Goal: Task Accomplishment & Management: Use online tool/utility

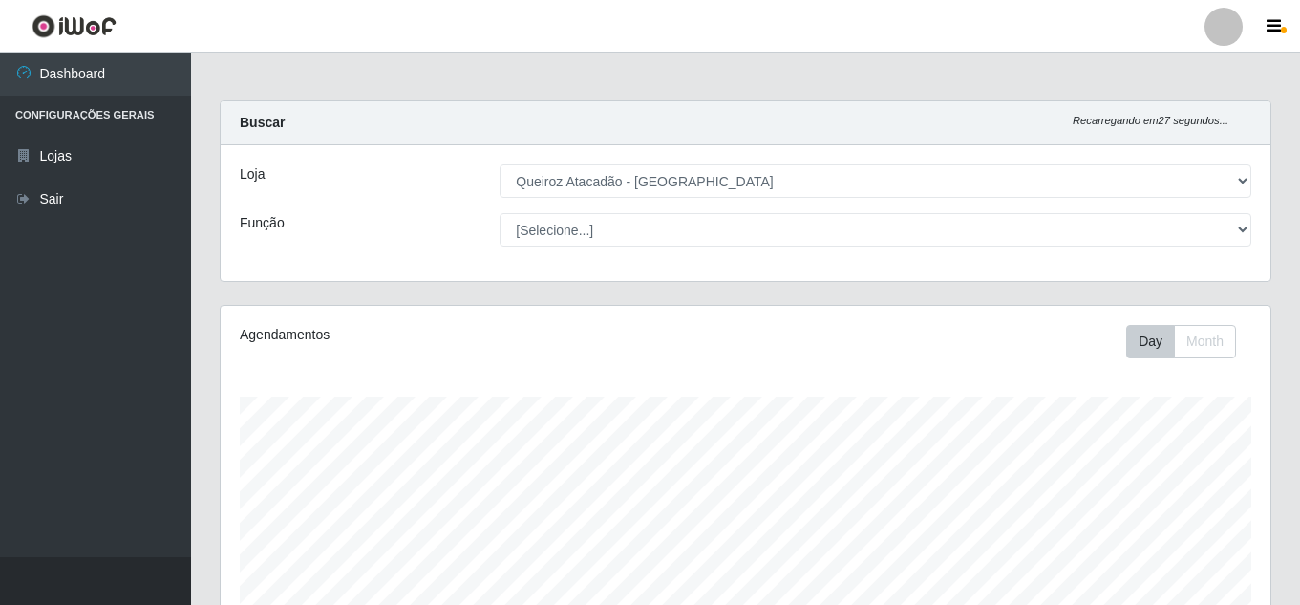
select select "225"
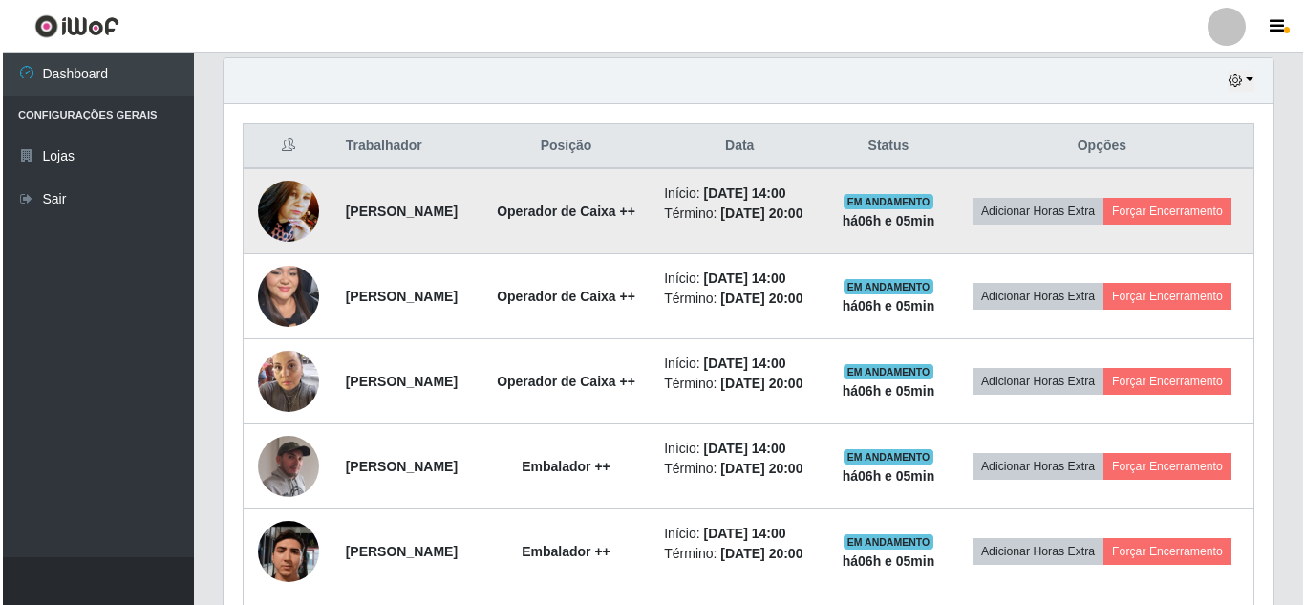
scroll to position [397, 1050]
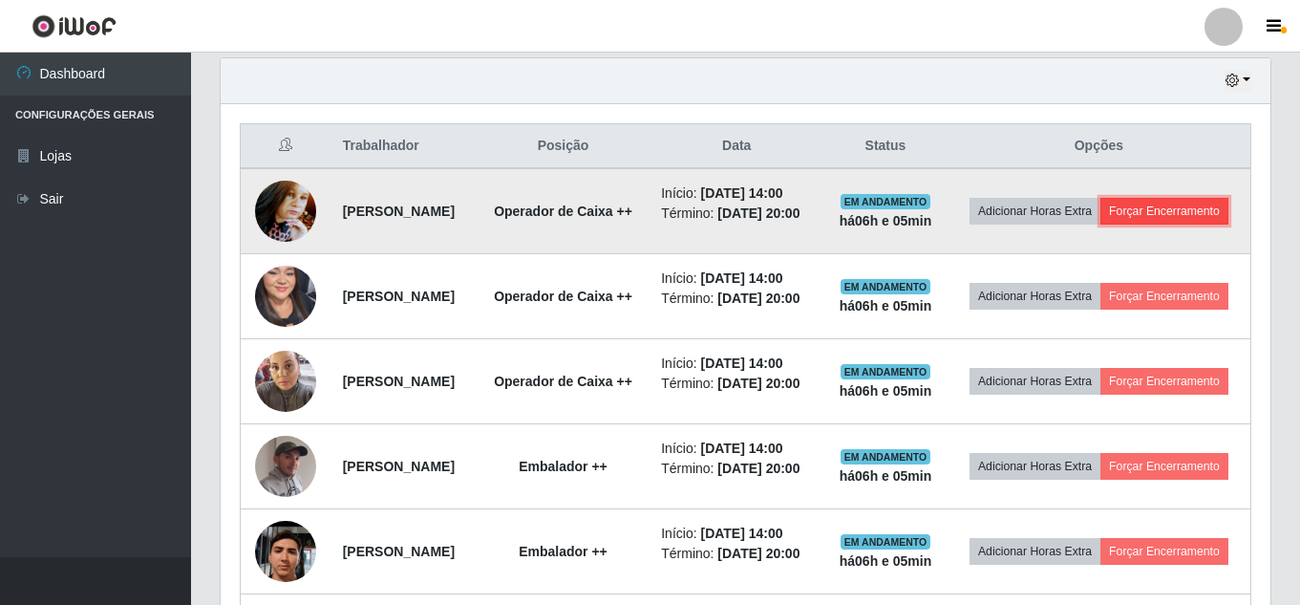
click at [1115, 225] on button "Forçar Encerramento" at bounding box center [1165, 211] width 128 height 27
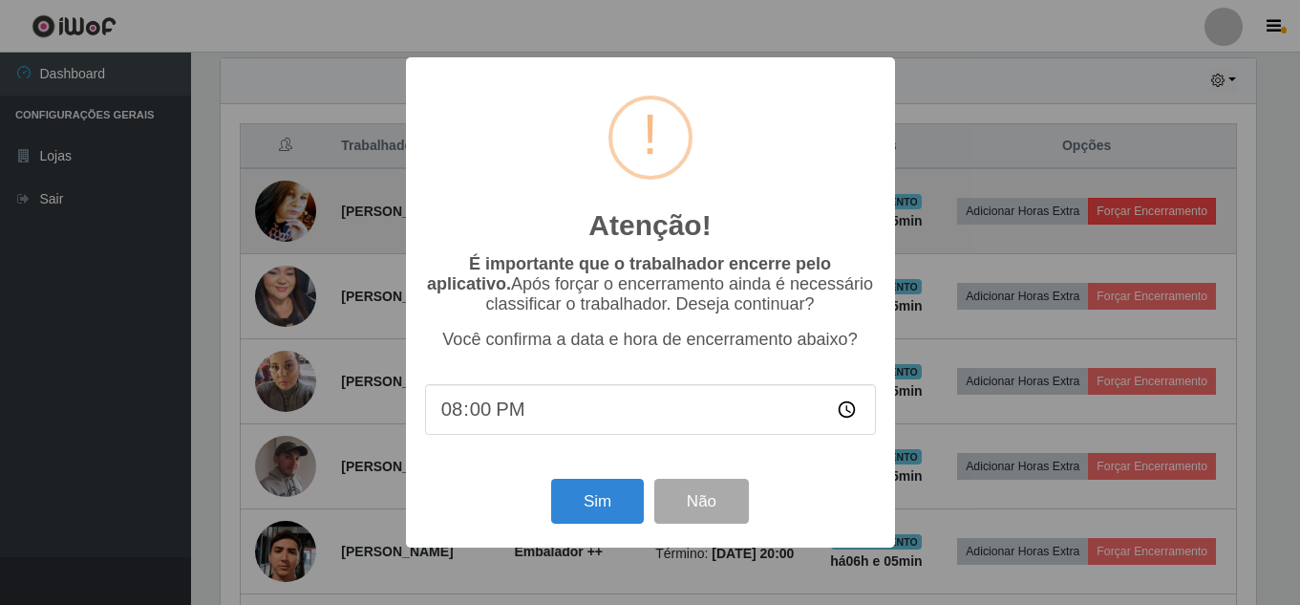
scroll to position [397, 1041]
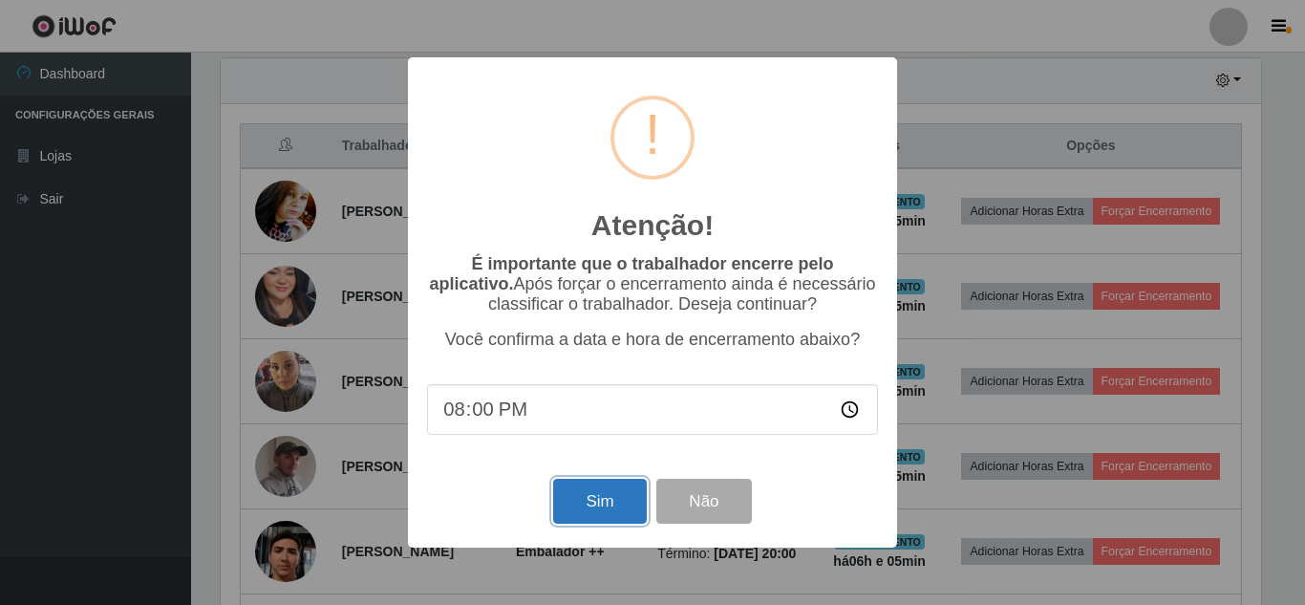
click at [600, 507] on button "Sim" at bounding box center [599, 501] width 93 height 45
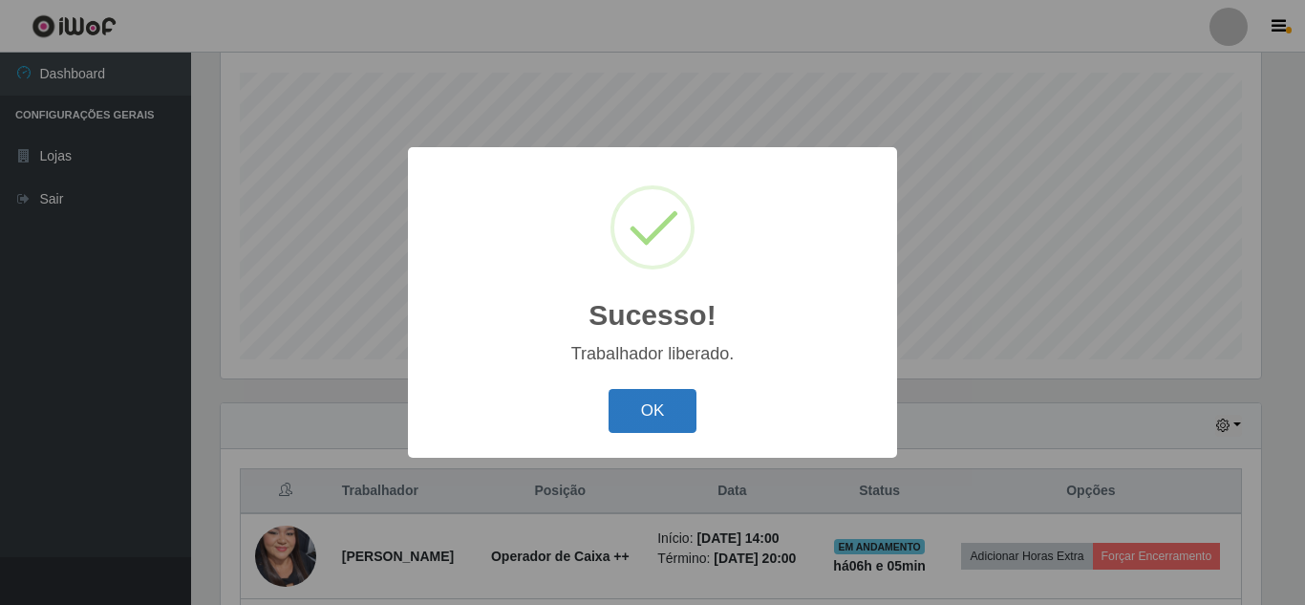
click at [662, 422] on button "OK" at bounding box center [653, 411] width 89 height 45
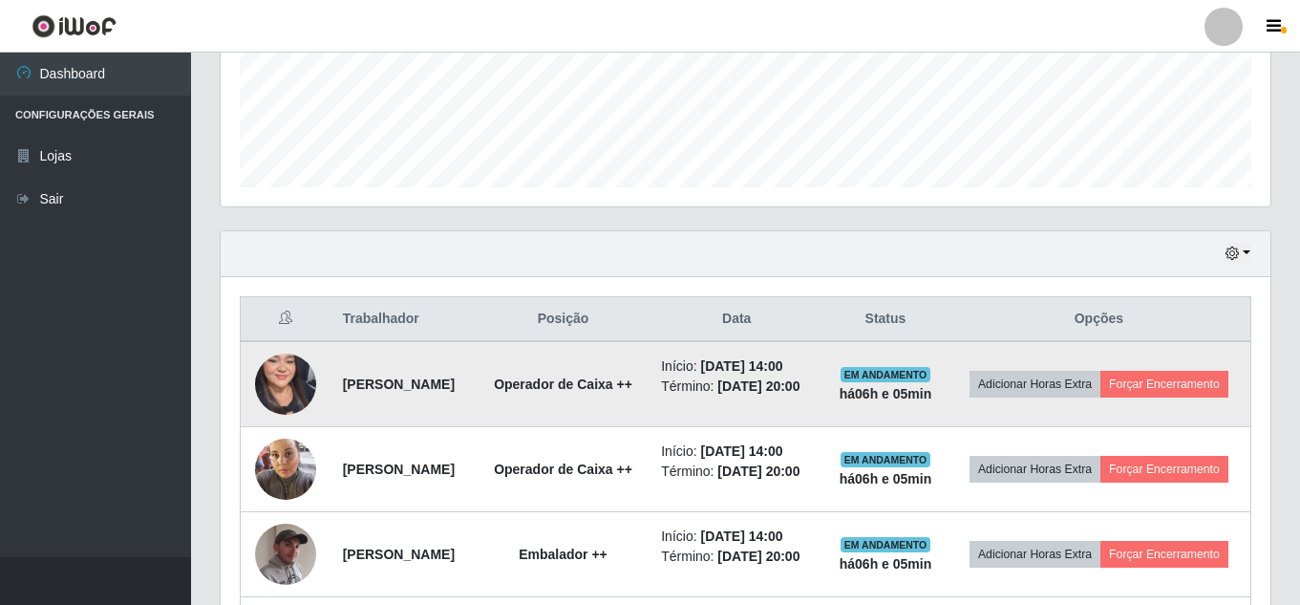
scroll to position [515, 0]
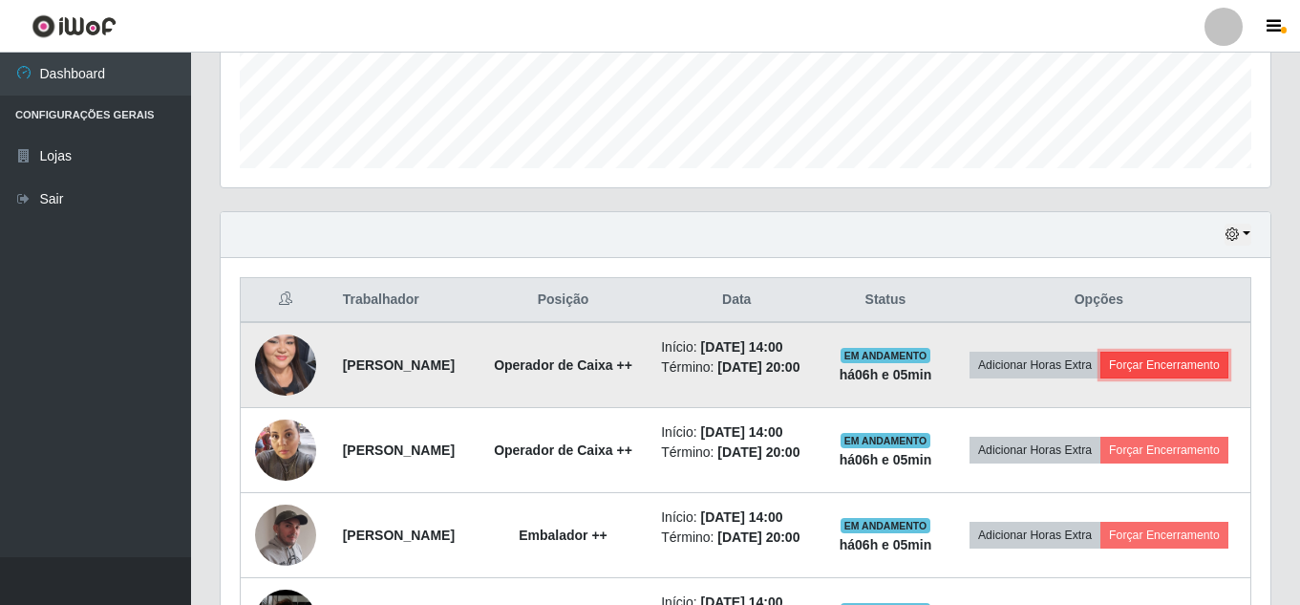
click at [1101, 378] on button "Forçar Encerramento" at bounding box center [1165, 365] width 128 height 27
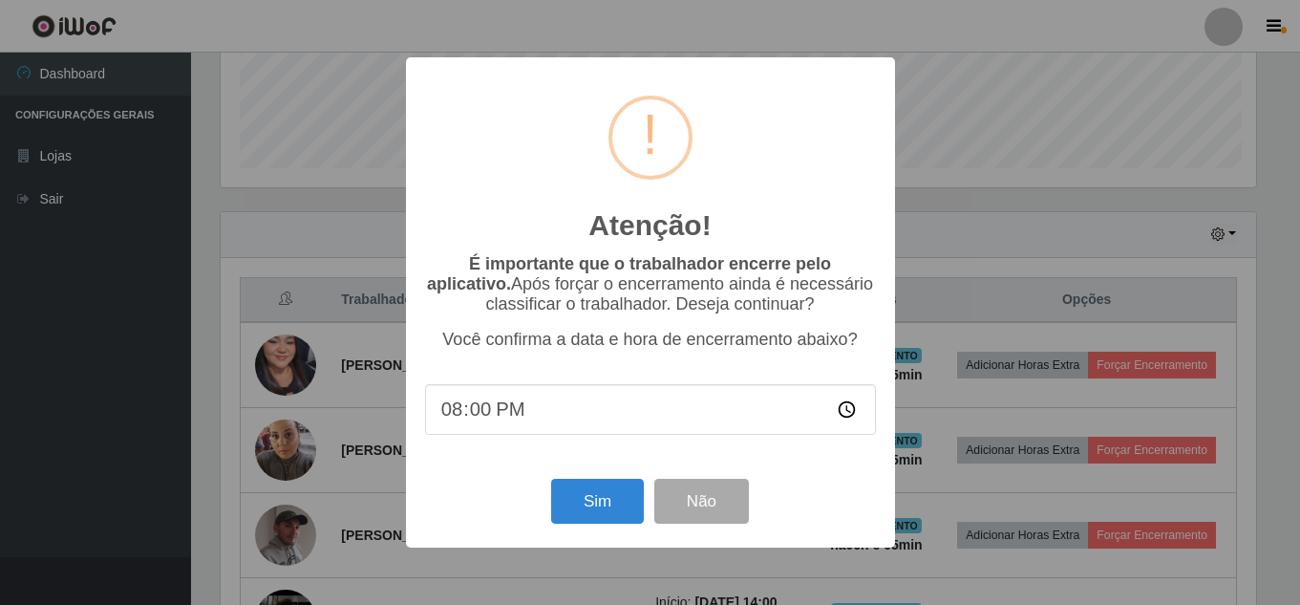
scroll to position [397, 1041]
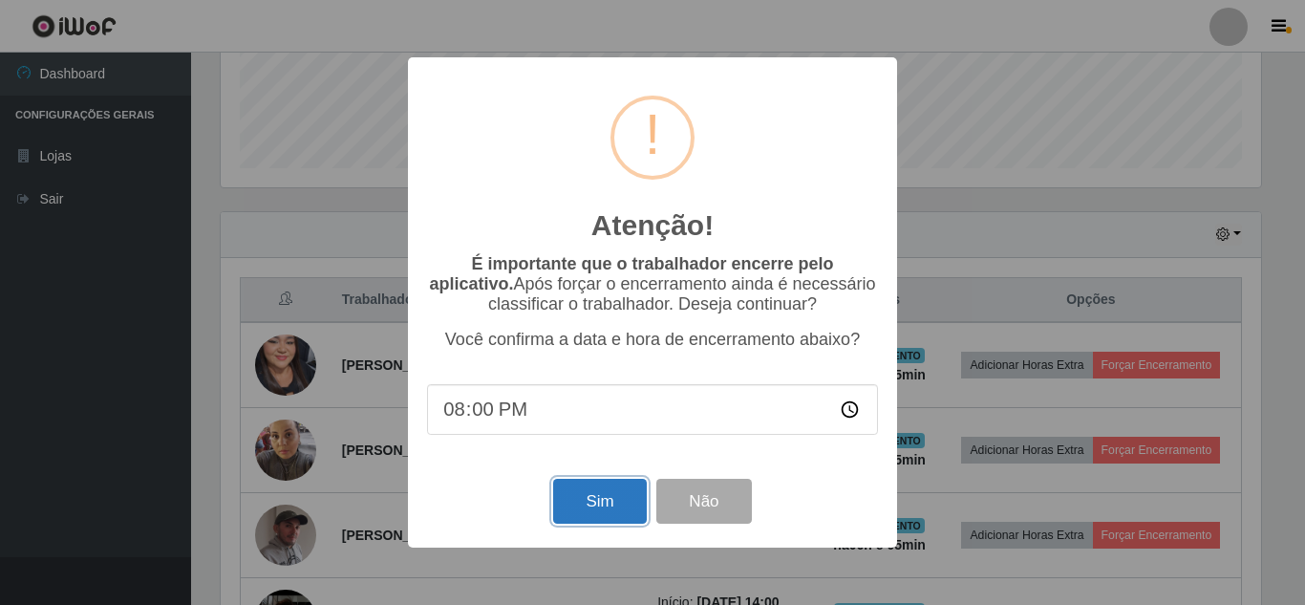
click at [606, 507] on button "Sim" at bounding box center [599, 501] width 93 height 45
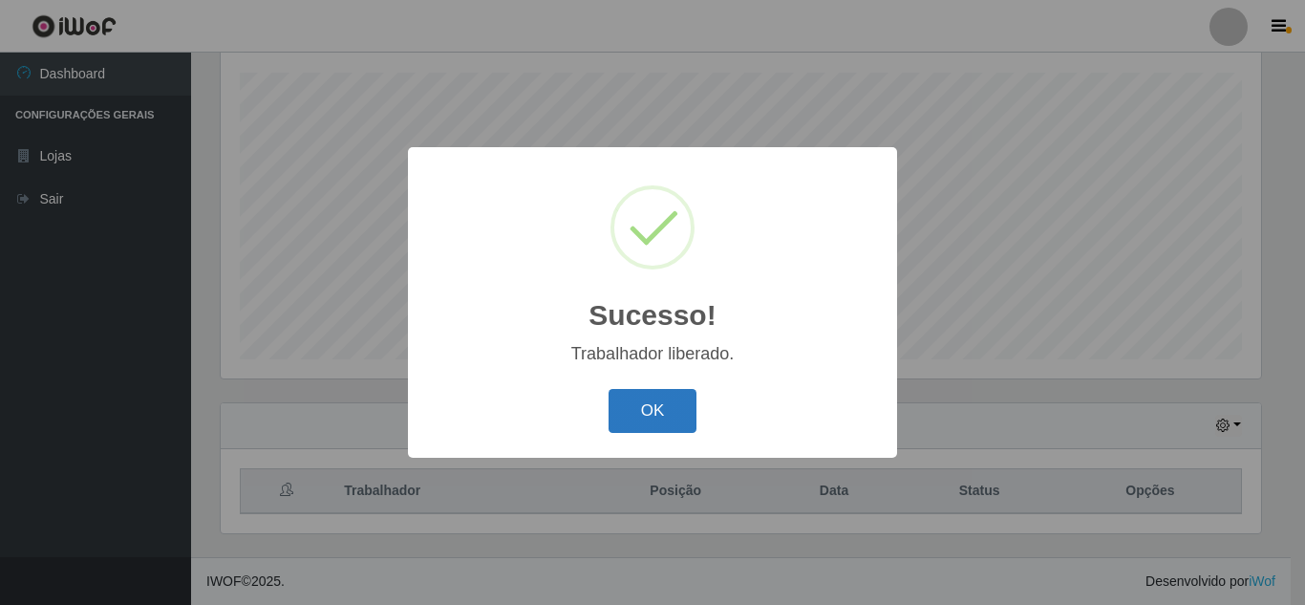
click at [671, 420] on button "OK" at bounding box center [653, 411] width 89 height 45
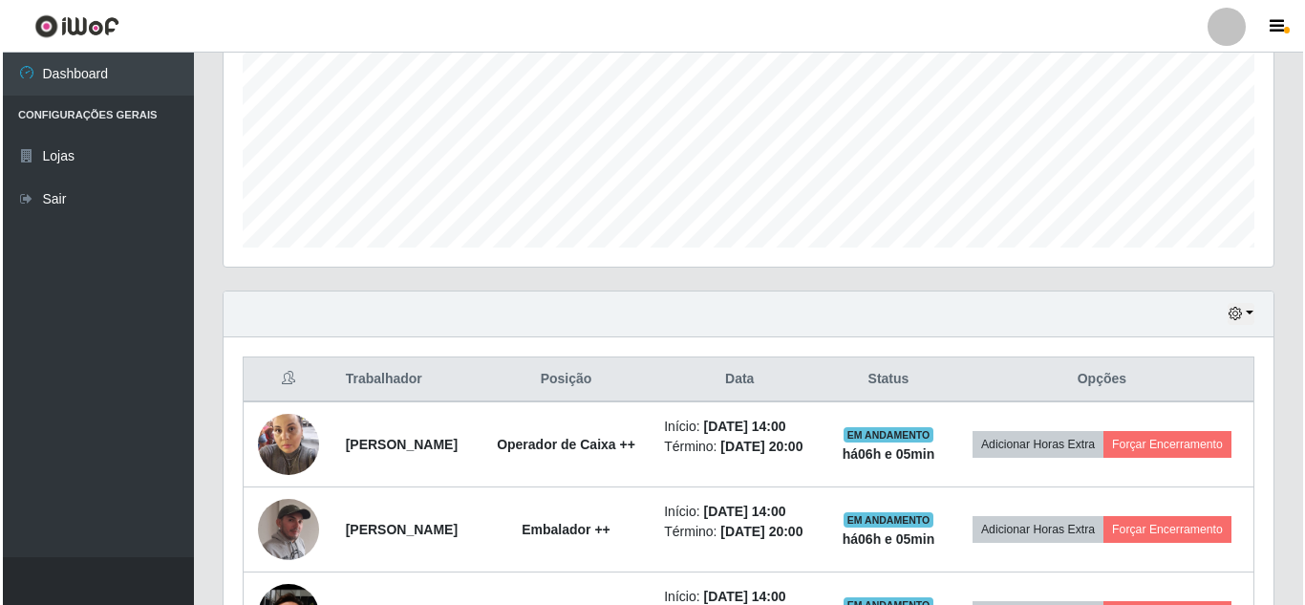
scroll to position [515, 0]
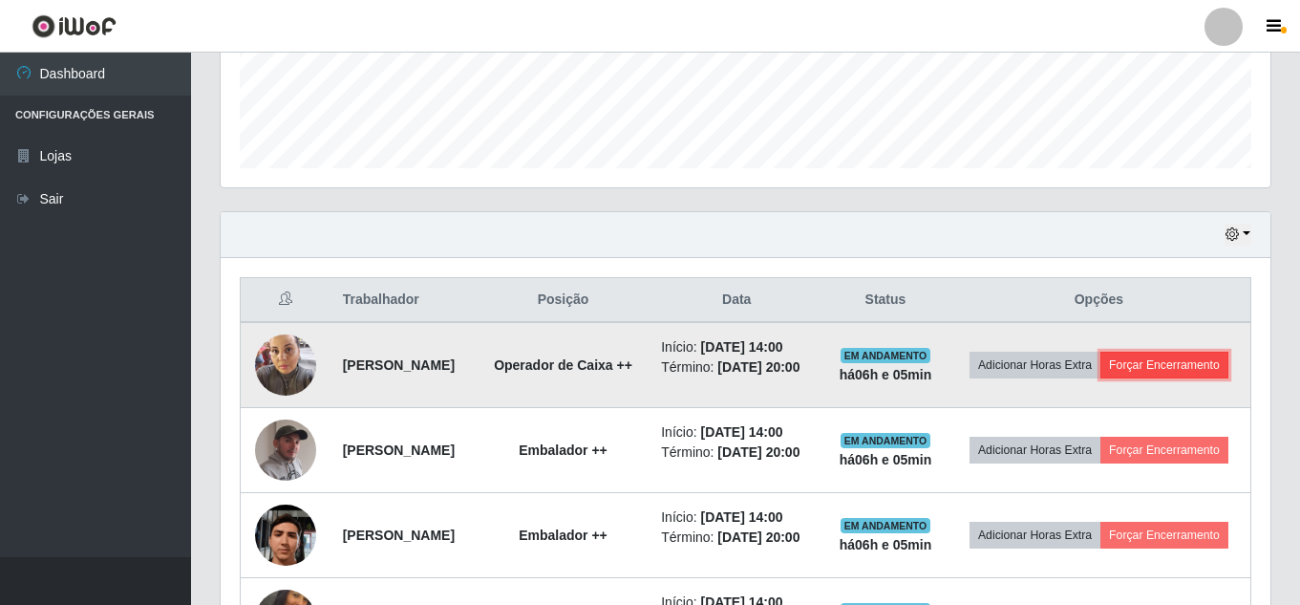
click at [1121, 378] on button "Forçar Encerramento" at bounding box center [1165, 365] width 128 height 27
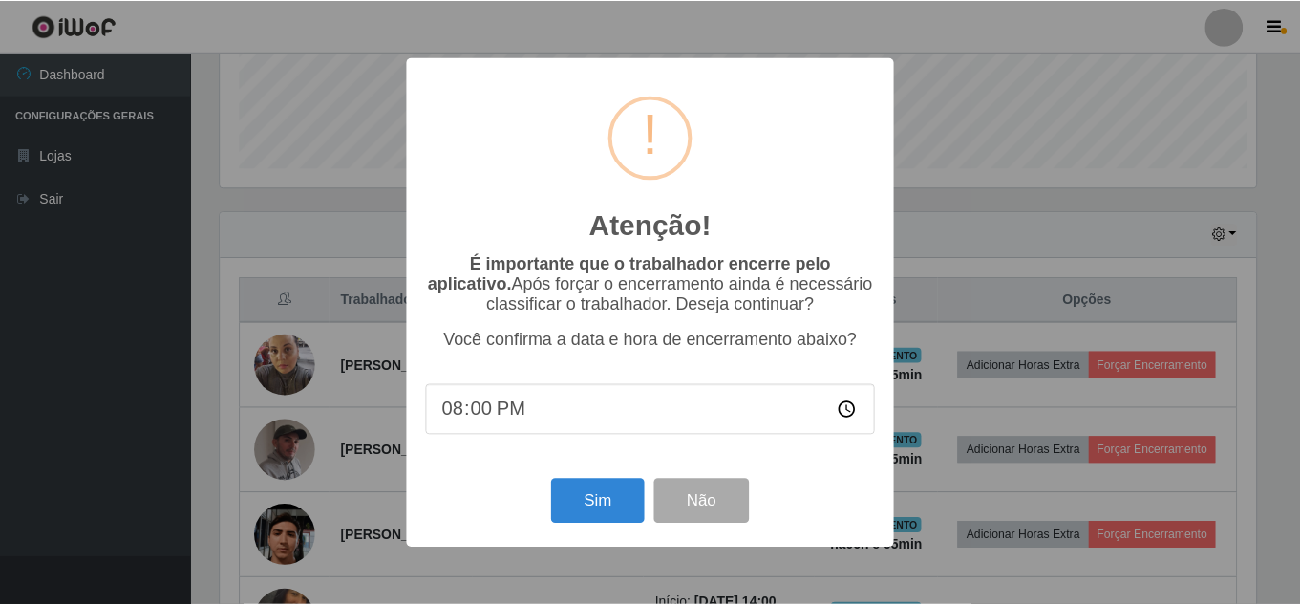
scroll to position [397, 1041]
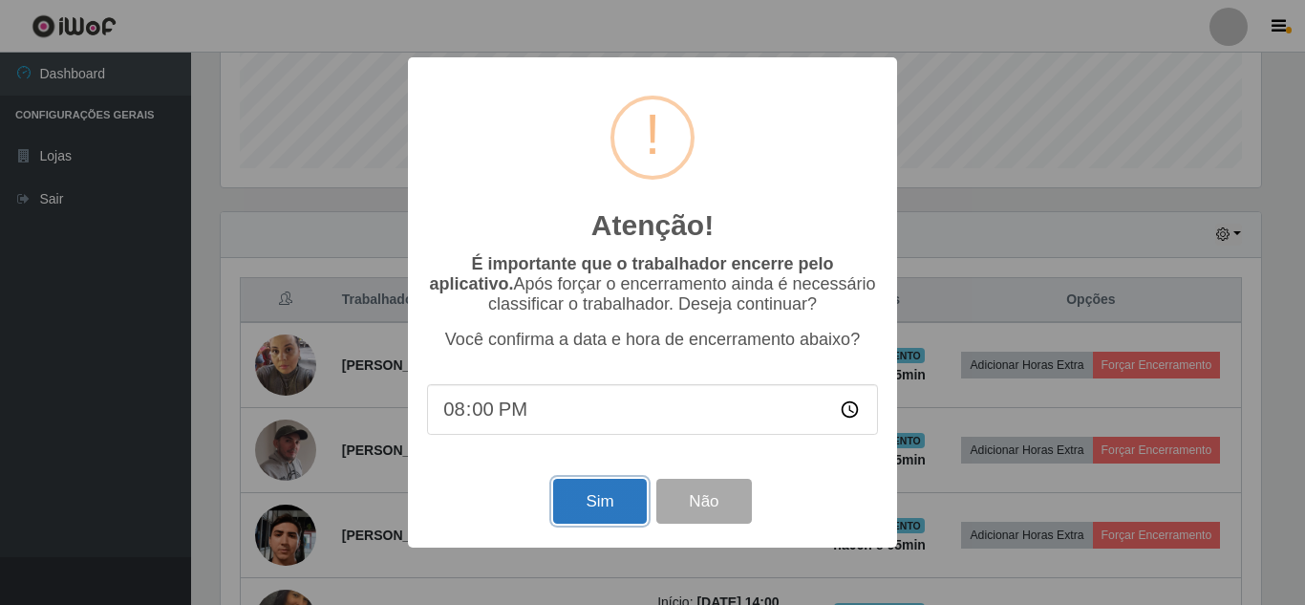
click at [591, 518] on button "Sim" at bounding box center [599, 501] width 93 height 45
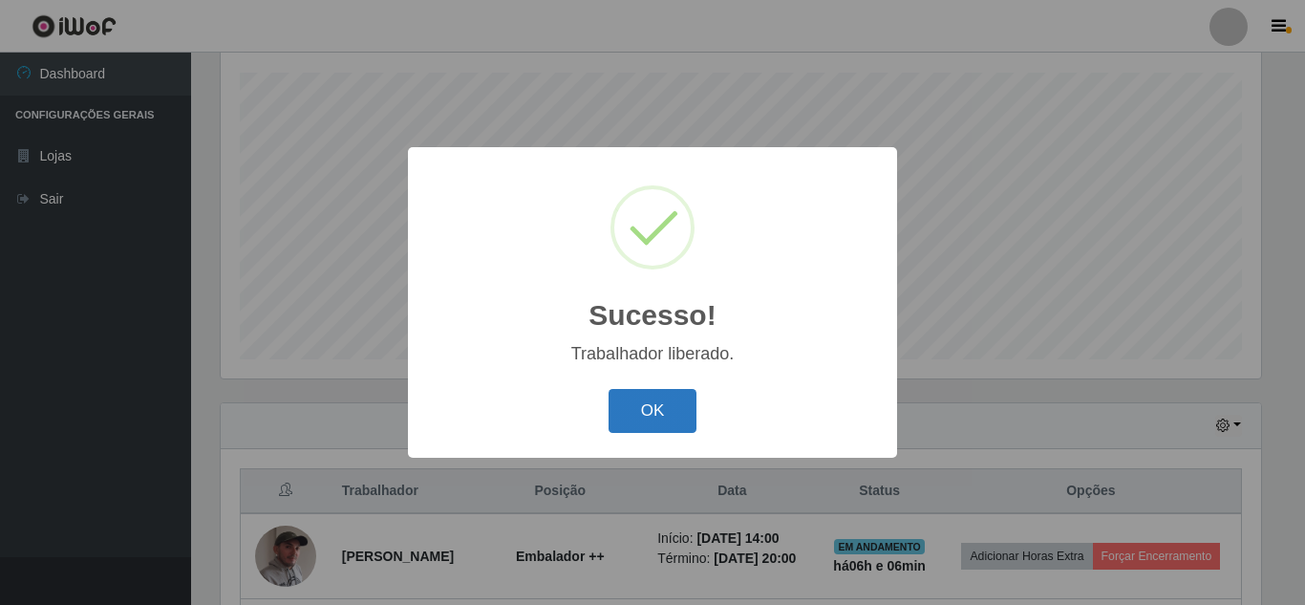
click at [661, 422] on button "OK" at bounding box center [653, 411] width 89 height 45
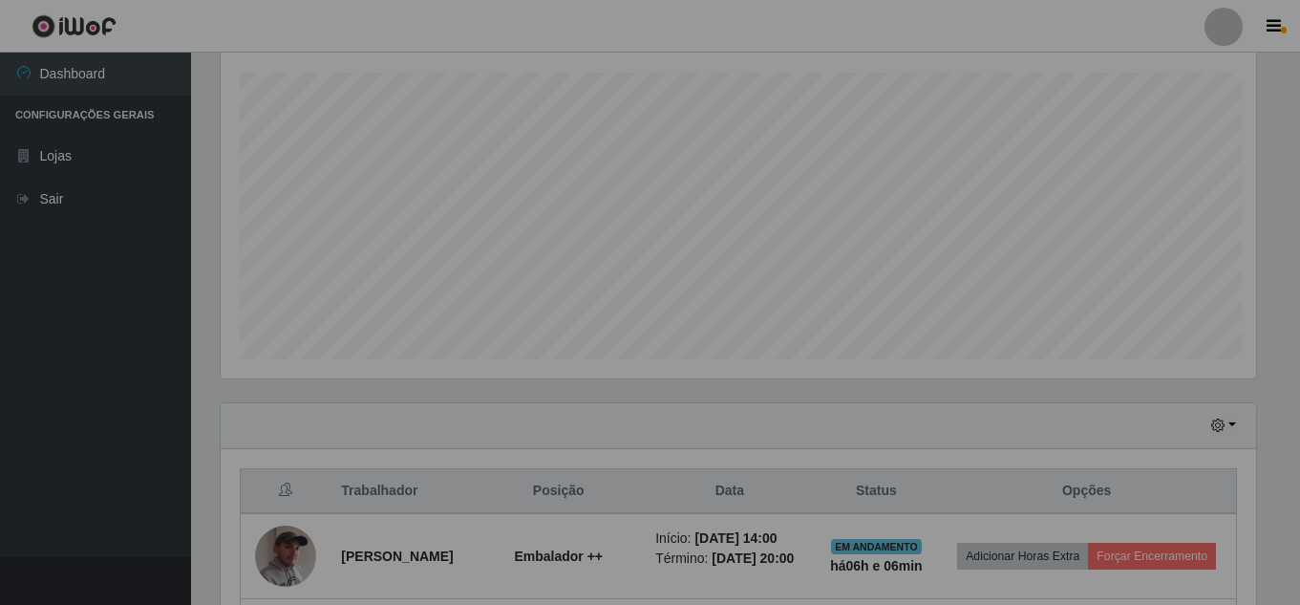
scroll to position [0, 0]
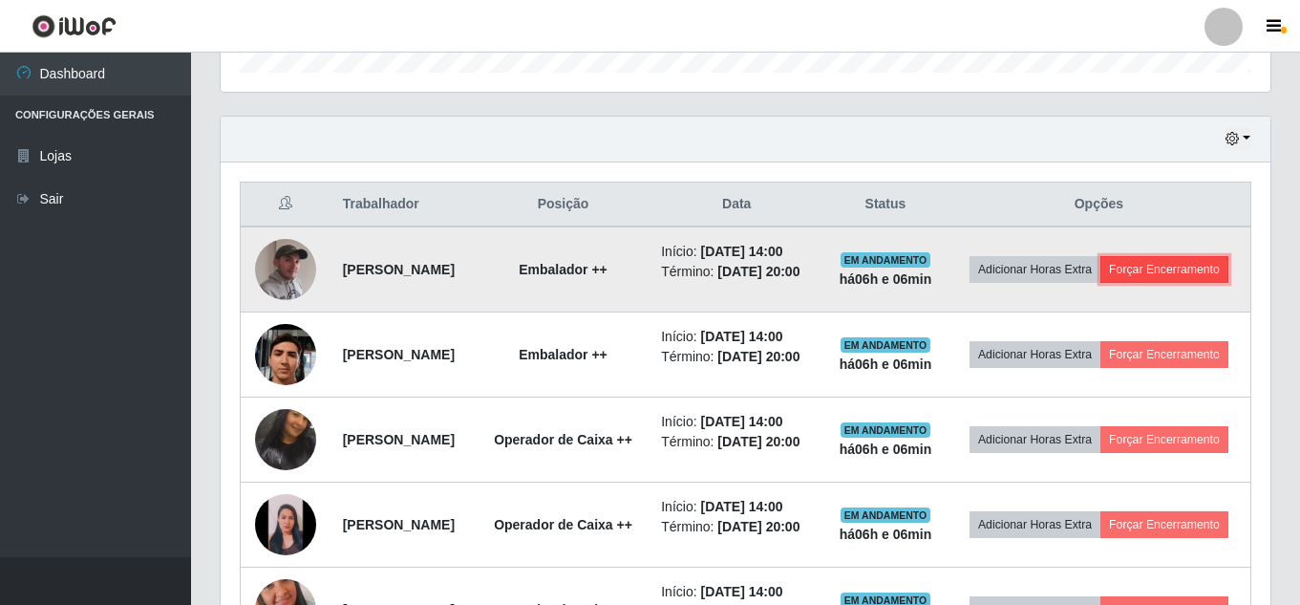
click at [1107, 283] on button "Forçar Encerramento" at bounding box center [1165, 269] width 128 height 27
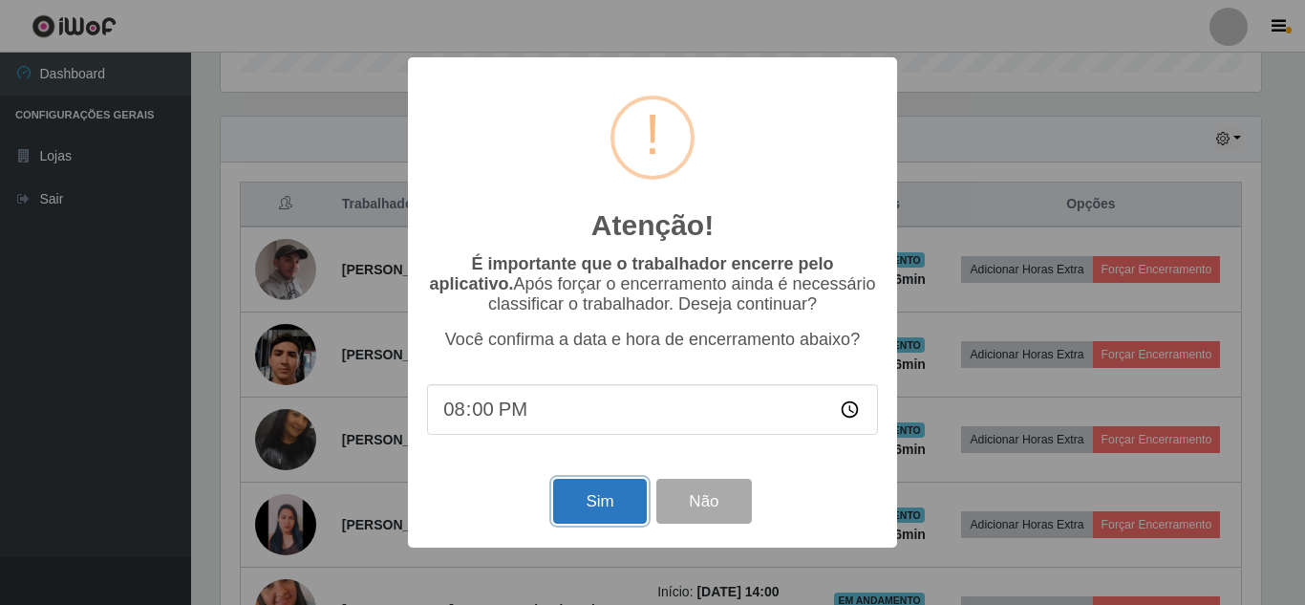
click at [630, 506] on button "Sim" at bounding box center [599, 501] width 93 height 45
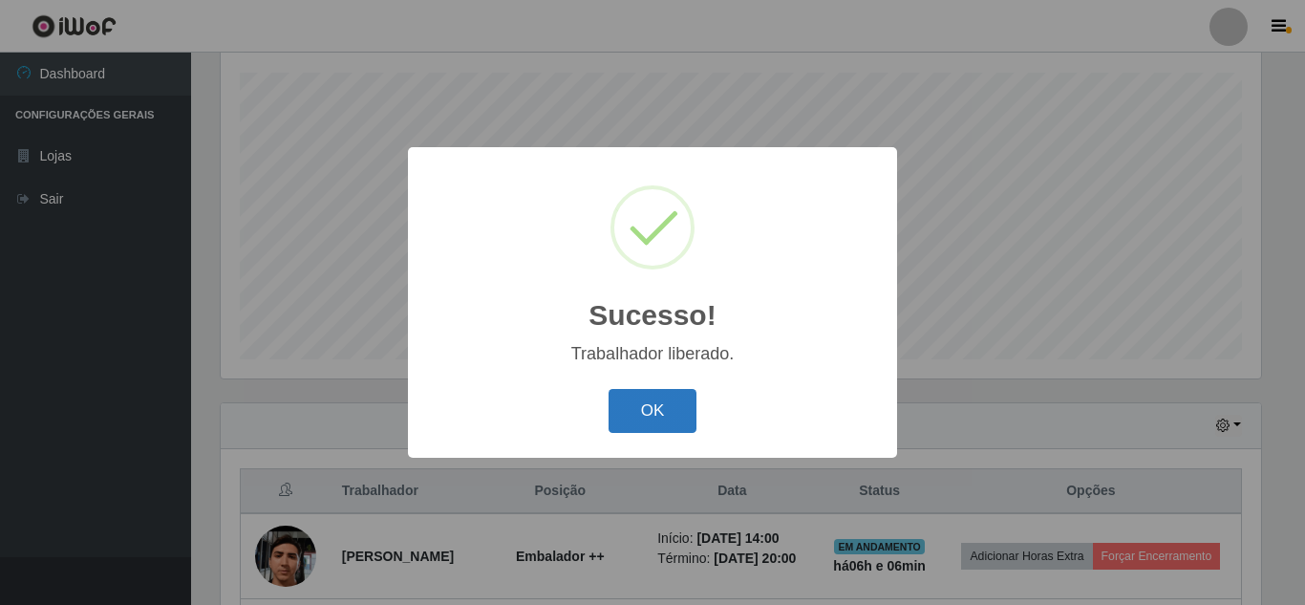
click at [669, 410] on button "OK" at bounding box center [653, 411] width 89 height 45
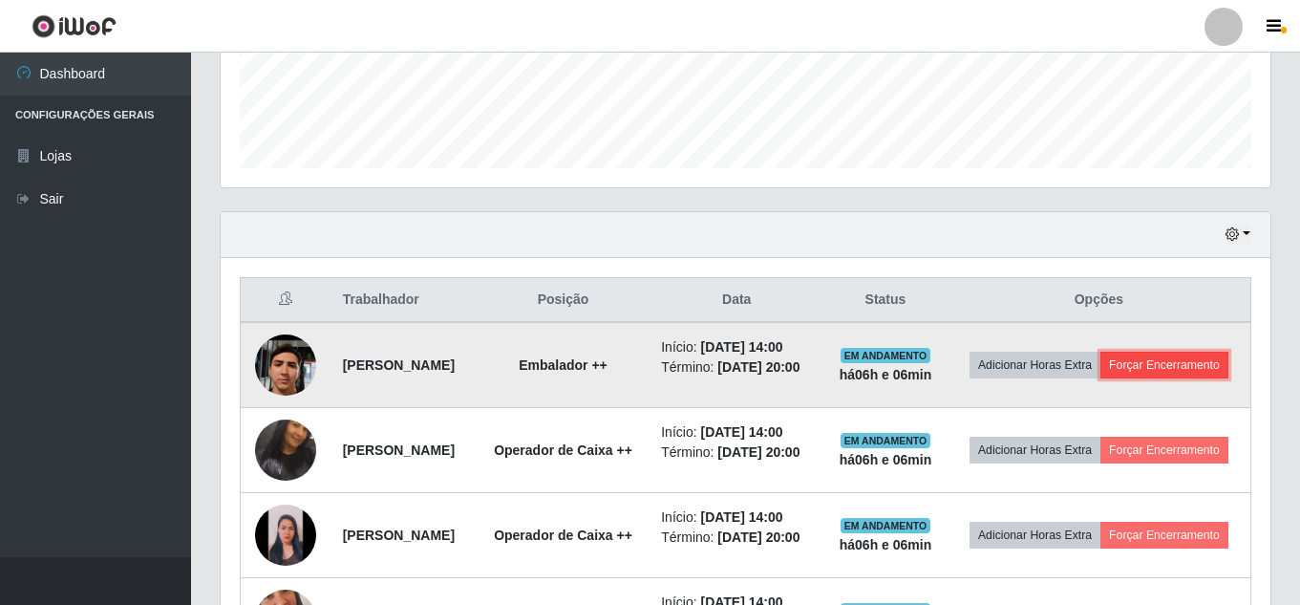
click at [1136, 378] on button "Forçar Encerramento" at bounding box center [1165, 365] width 128 height 27
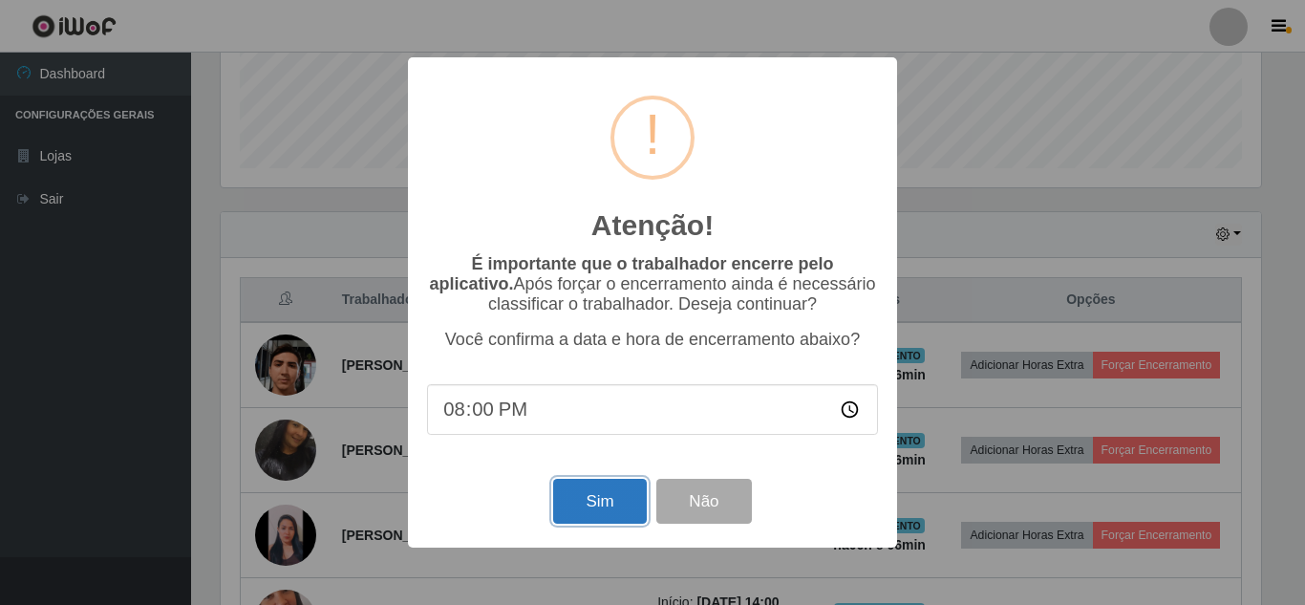
click at [613, 501] on button "Sim" at bounding box center [599, 501] width 93 height 45
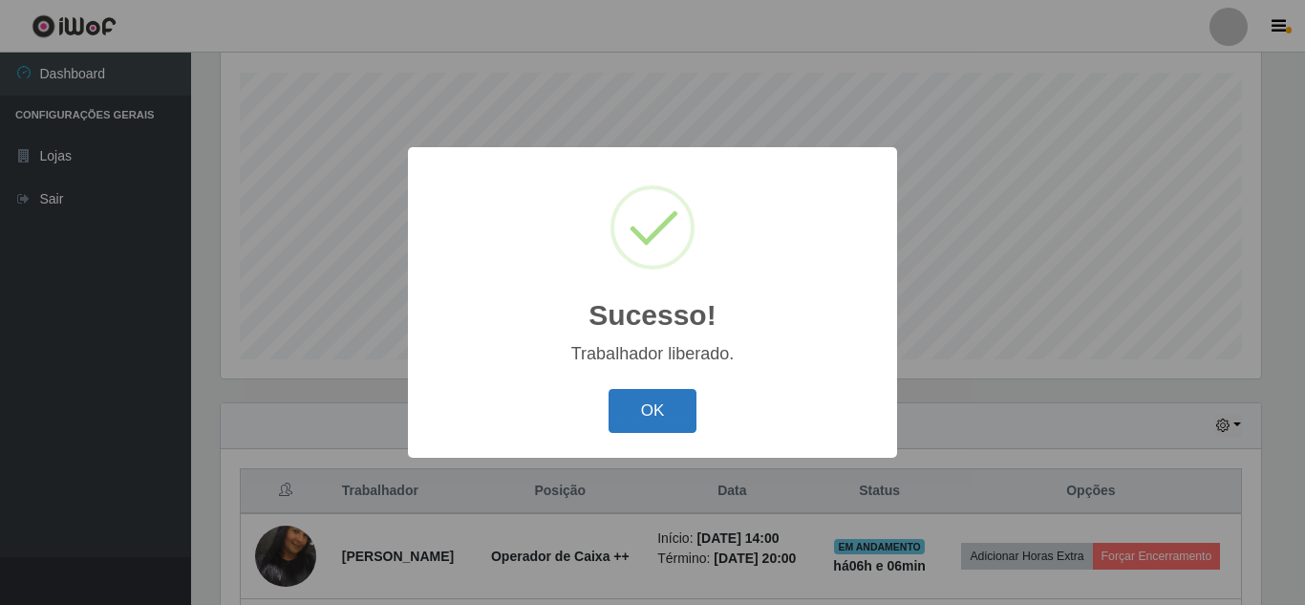
click at [660, 423] on button "OK" at bounding box center [653, 411] width 89 height 45
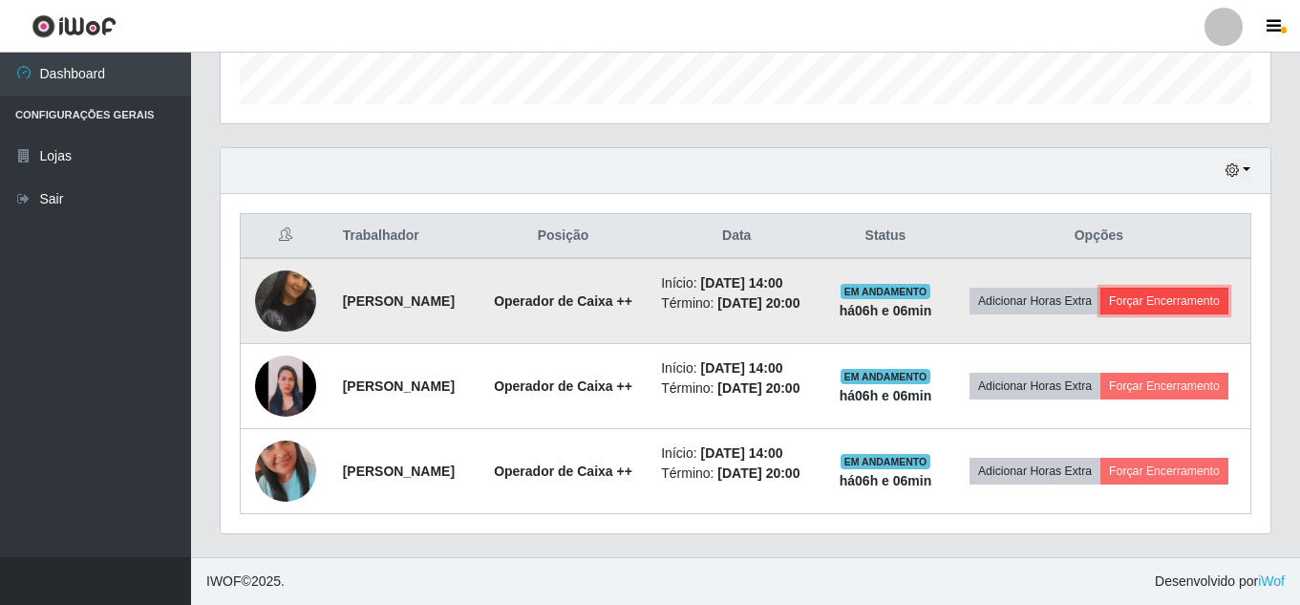
click at [1107, 294] on button "Forçar Encerramento" at bounding box center [1165, 301] width 128 height 27
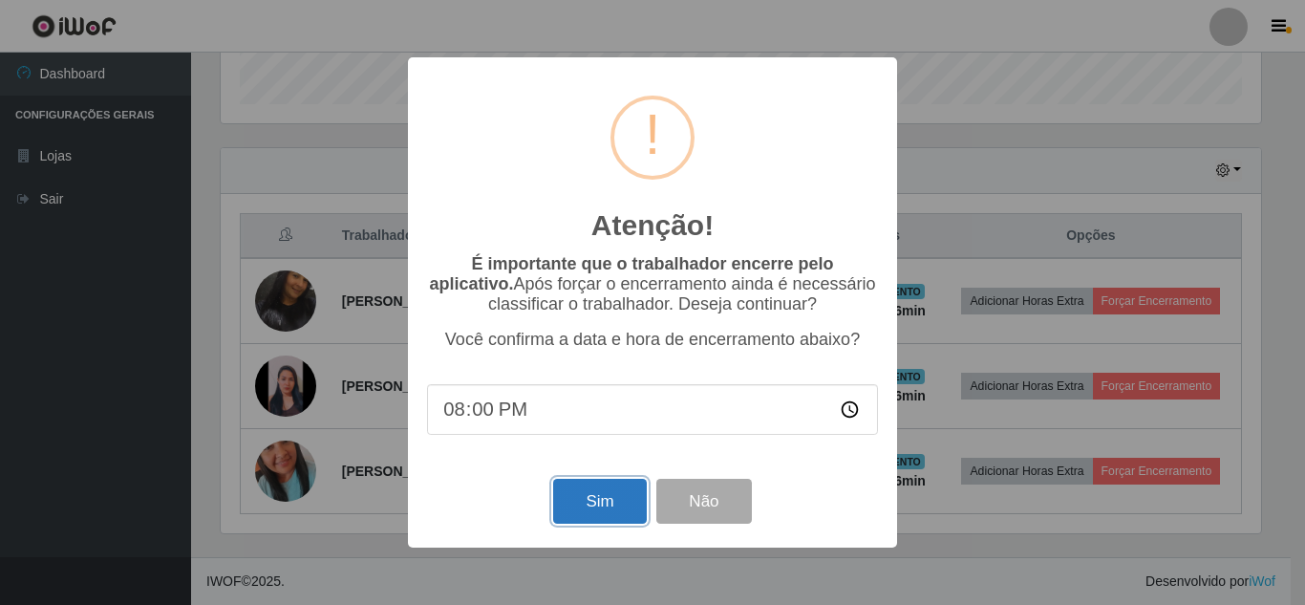
click at [607, 513] on button "Sim" at bounding box center [599, 501] width 93 height 45
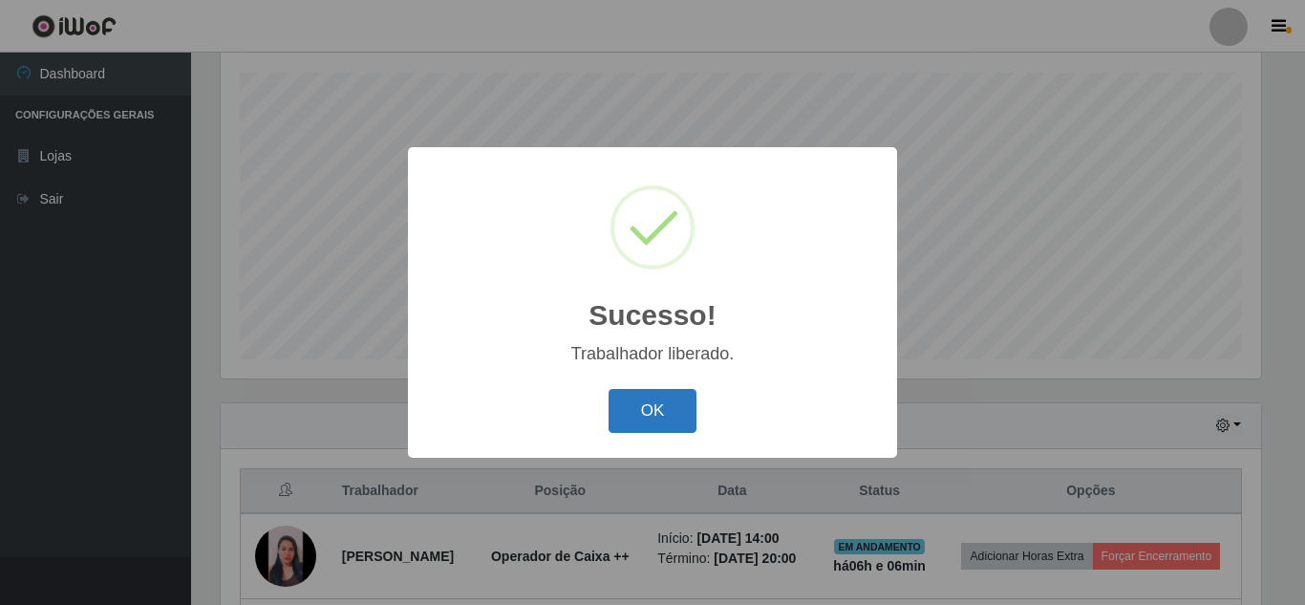
drag, startPoint x: 661, startPoint y: 410, endPoint x: 875, endPoint y: 407, distance: 214.1
click at [663, 413] on button "OK" at bounding box center [653, 411] width 89 height 45
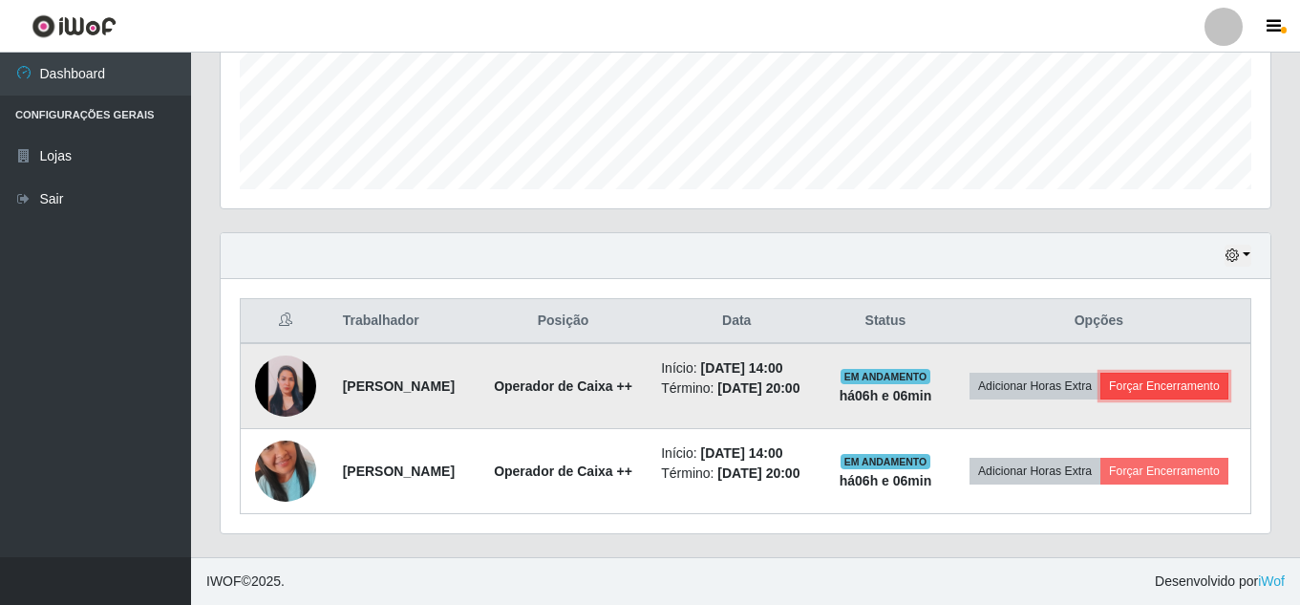
click at [1101, 389] on button "Forçar Encerramento" at bounding box center [1165, 386] width 128 height 27
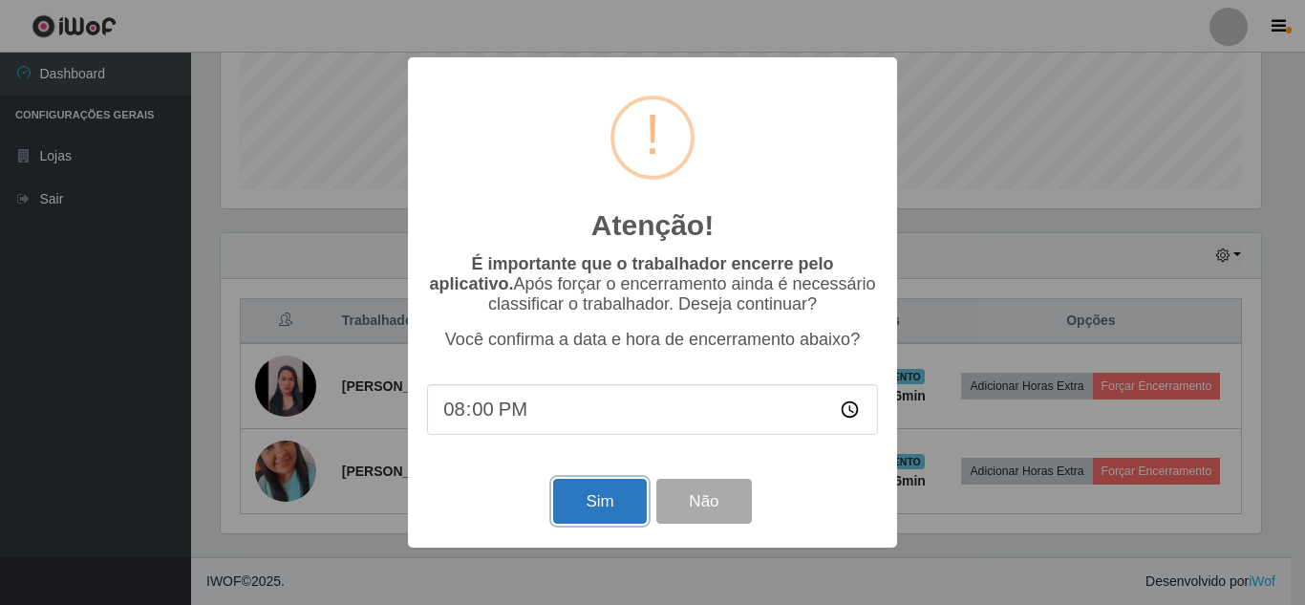
click at [593, 513] on button "Sim" at bounding box center [599, 501] width 93 height 45
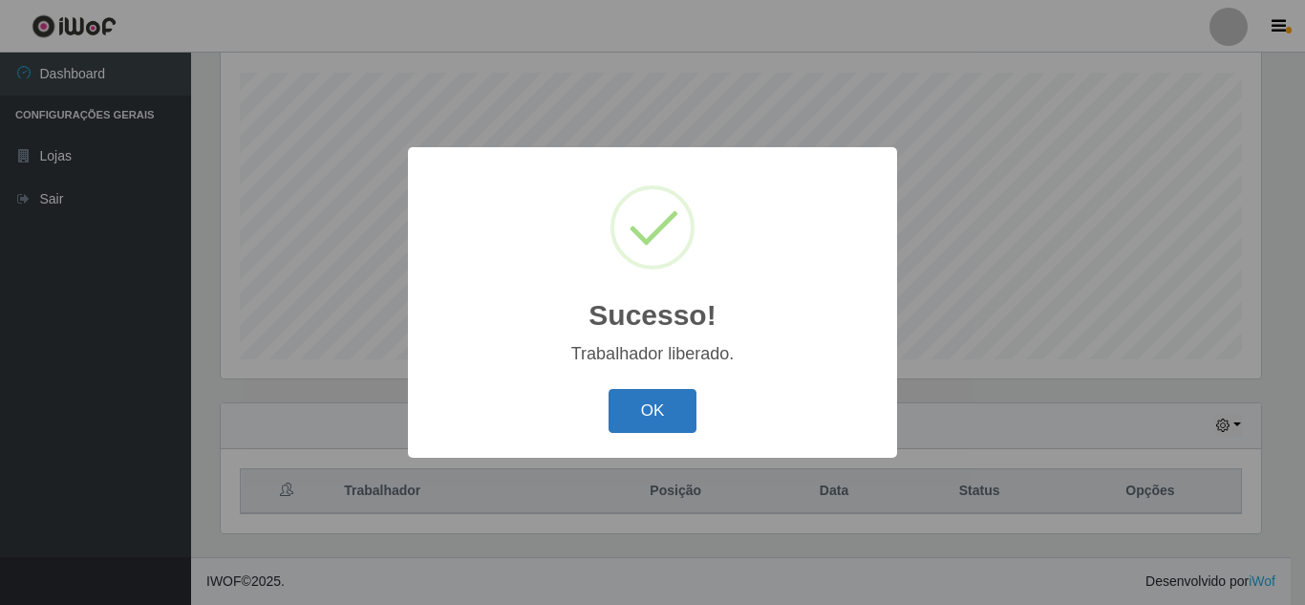
click at [670, 422] on button "OK" at bounding box center [653, 411] width 89 height 45
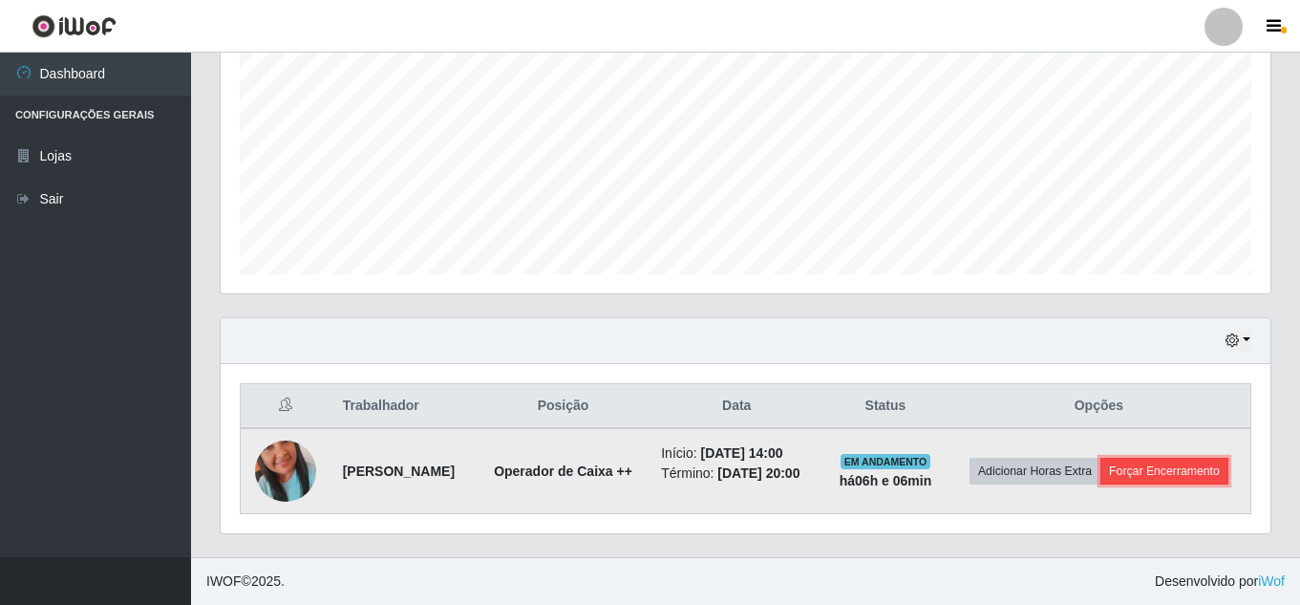
click at [1112, 482] on button "Forçar Encerramento" at bounding box center [1165, 471] width 128 height 27
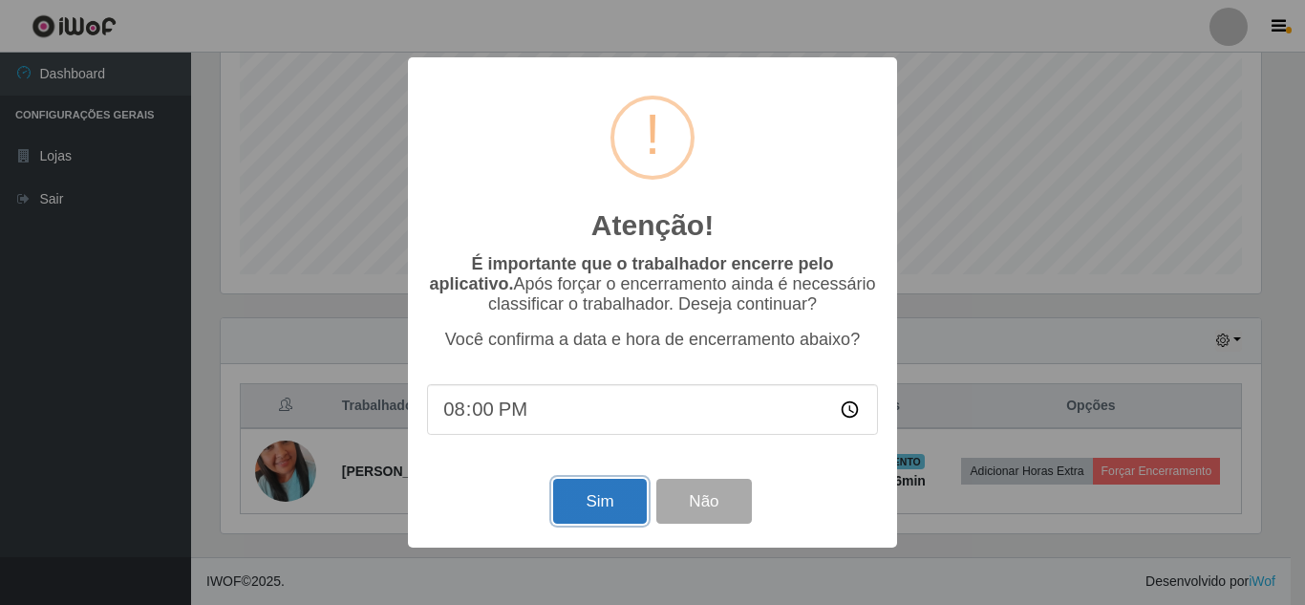
click at [594, 494] on button "Sim" at bounding box center [599, 501] width 93 height 45
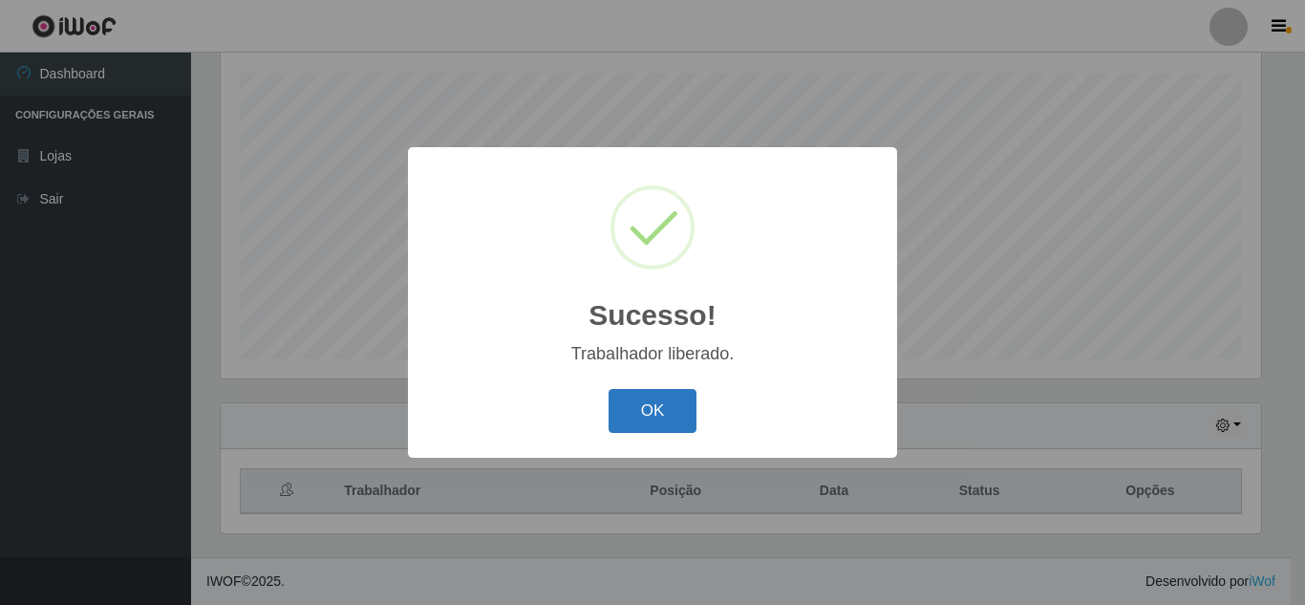
click at [654, 413] on button "OK" at bounding box center [653, 411] width 89 height 45
